Goal: Find specific page/section: Find specific page/section

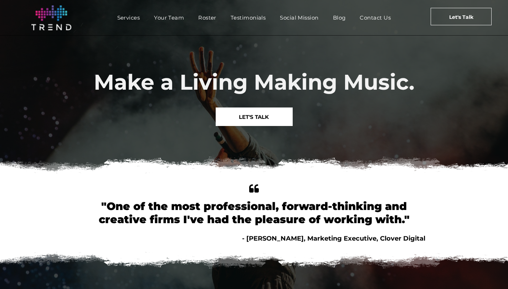
click at [338, 67] on div "Make a Living Making Music." at bounding box center [254, 78] width 342 height 42
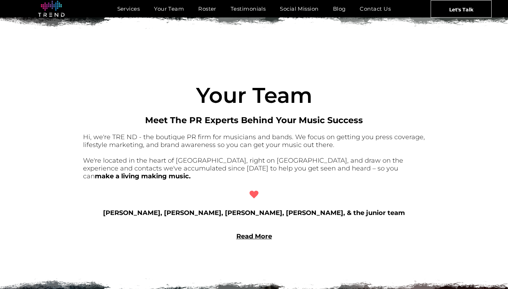
scroll to position [388, 0]
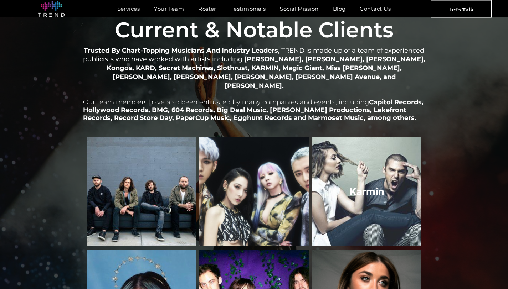
click at [367, 186] on link "Karmin" at bounding box center [367, 192] width 116 height 116
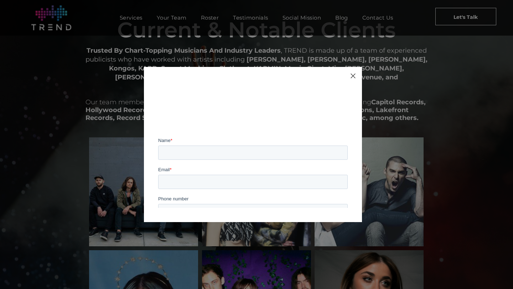
scroll to position [0, 0]
click at [353, 76] on div at bounding box center [353, 76] width 10 height 10
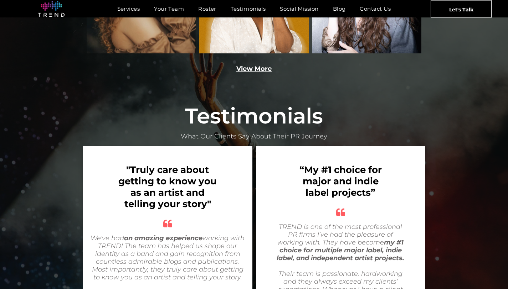
scroll to position [1221, 0]
click at [260, 65] on link "View More" at bounding box center [253, 69] width 35 height 8
